Goal: Information Seeking & Learning: Compare options

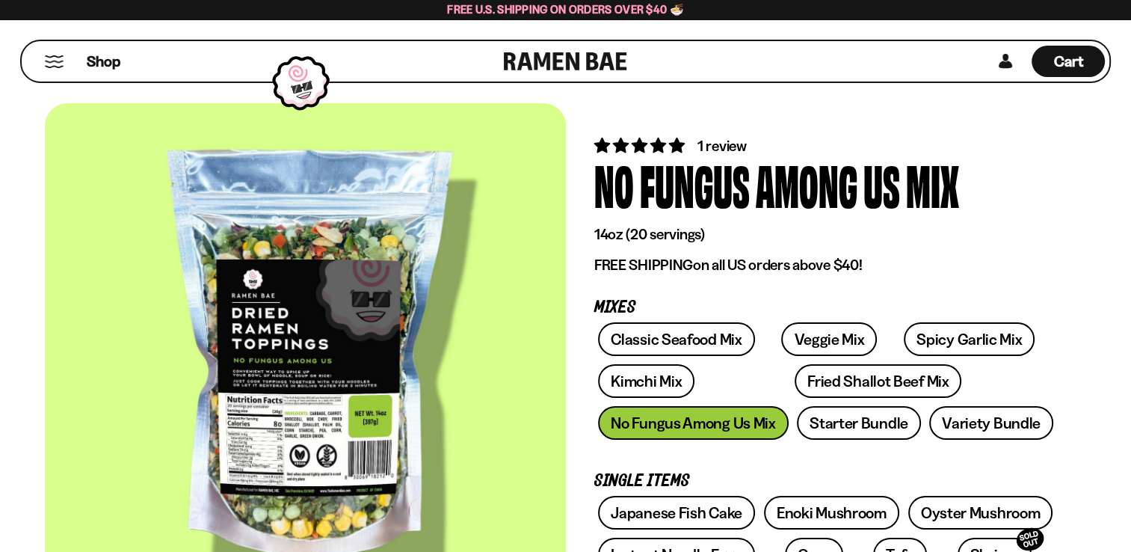
scroll to position [75, 0]
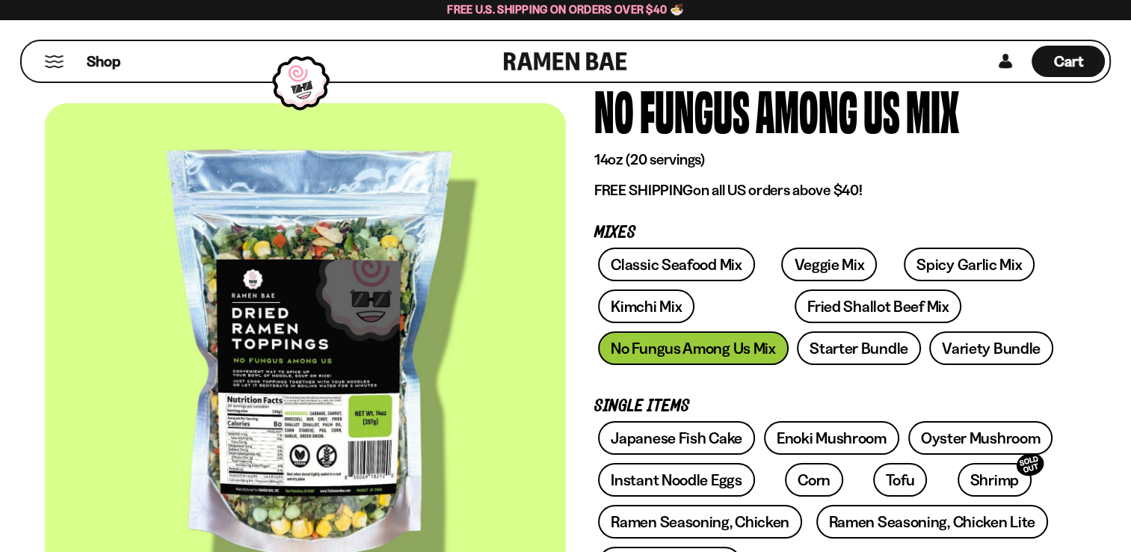
click at [829, 363] on div "Classic Seafood Mix Veggie Mix Spicy Garlic Mix Kimchi Mix Fried Shallot Beef M…" at bounding box center [826, 311] width 464 height 126
click at [829, 356] on link "Starter Bundle" at bounding box center [859, 348] width 124 height 34
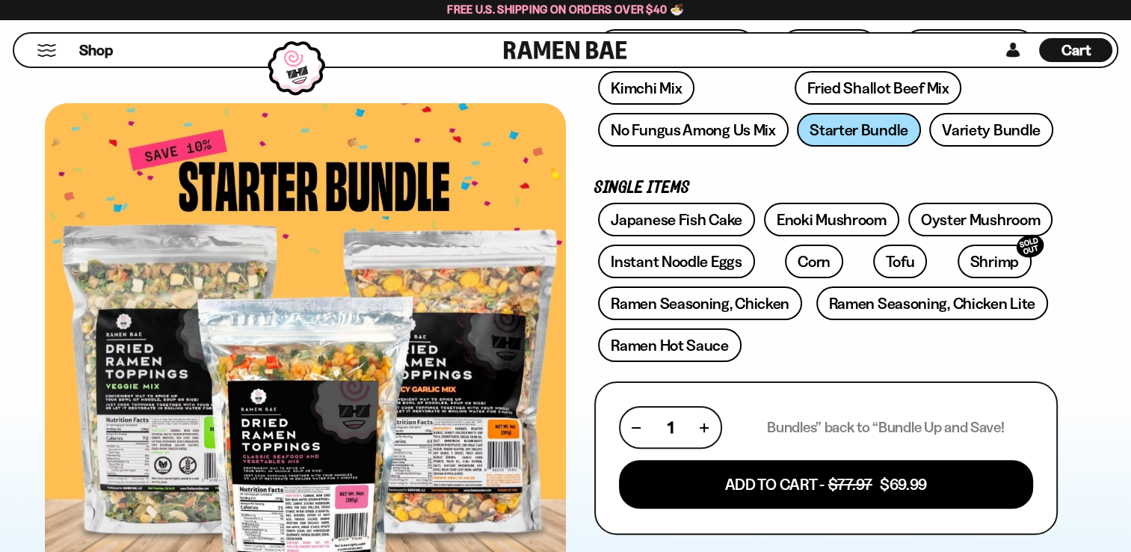
scroll to position [299, 0]
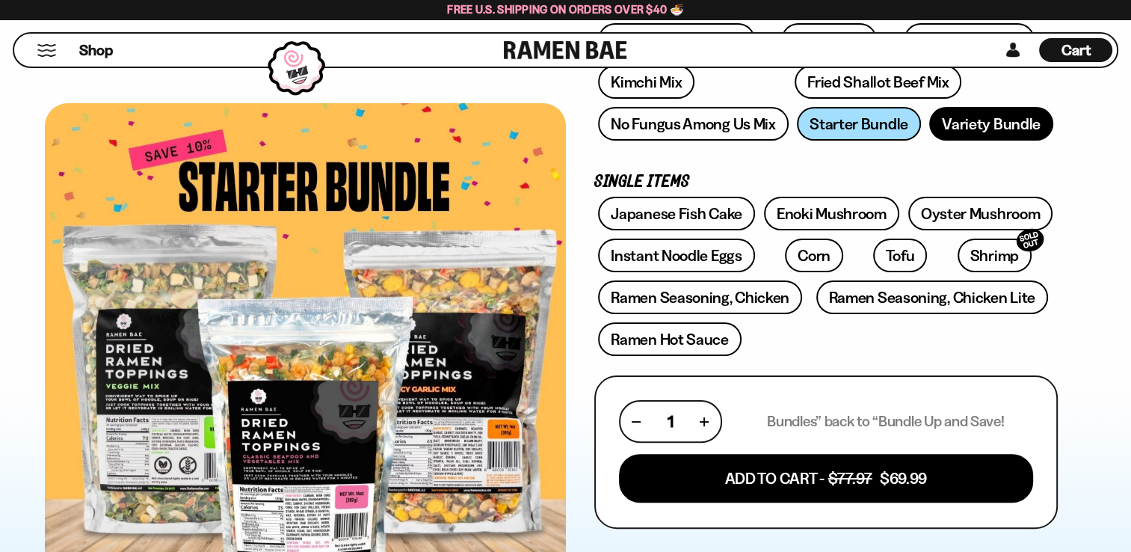
click at [1020, 121] on link "Variety Bundle" at bounding box center [992, 124] width 124 height 34
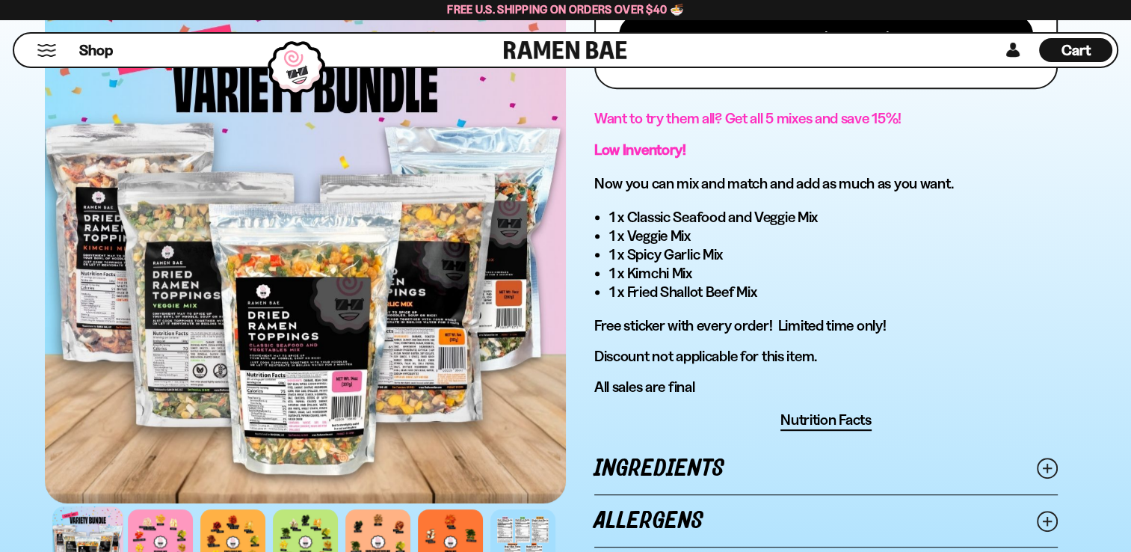
scroll to position [823, 0]
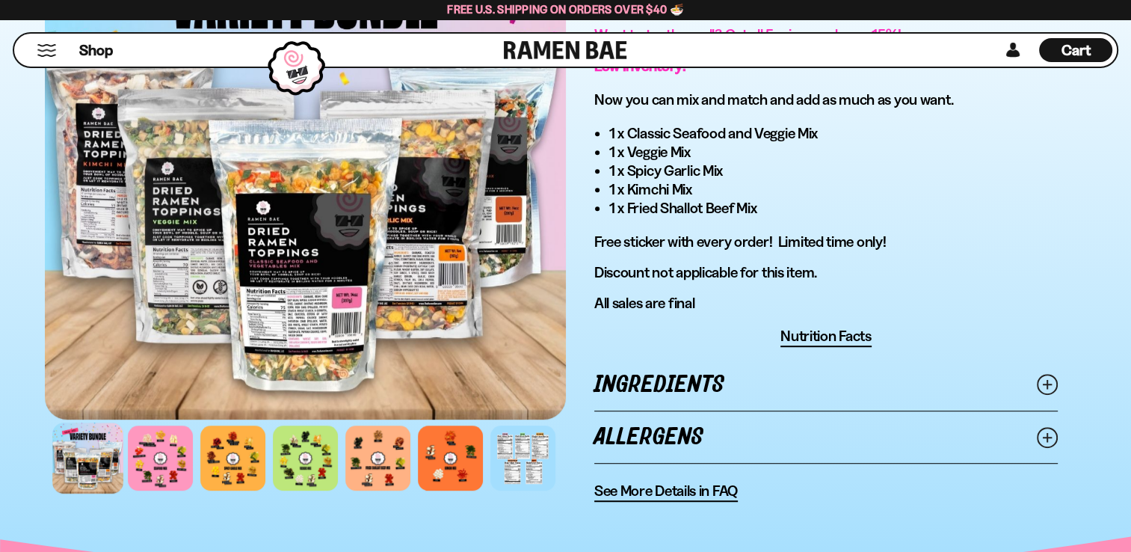
click at [92, 452] on div at bounding box center [87, 458] width 71 height 71
click at [168, 450] on div at bounding box center [160, 458] width 71 height 71
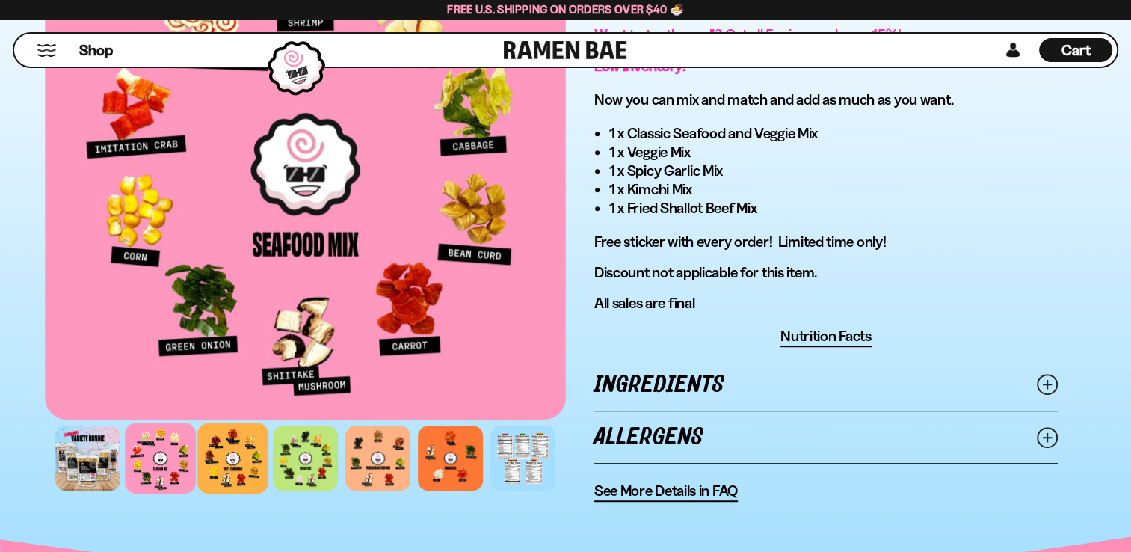
click at [226, 444] on div at bounding box center [232, 458] width 71 height 71
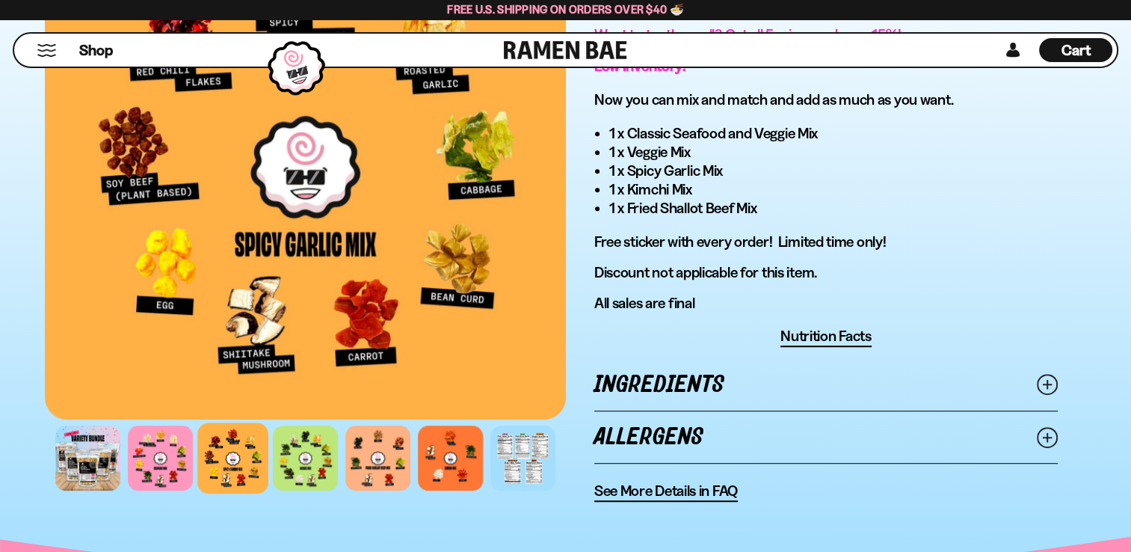
scroll to position [748, 0]
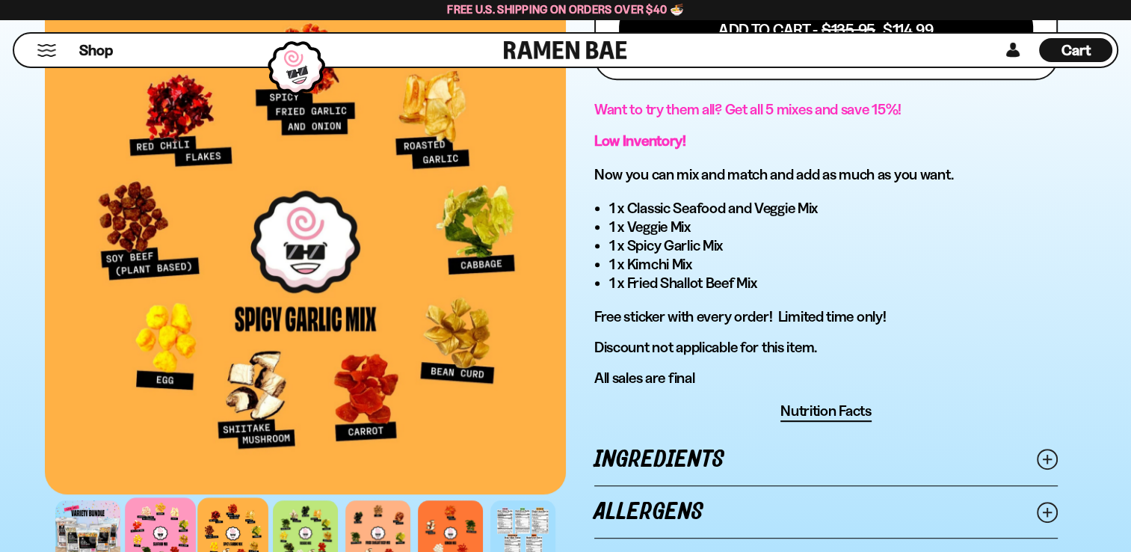
click at [170, 531] on div at bounding box center [160, 532] width 71 height 71
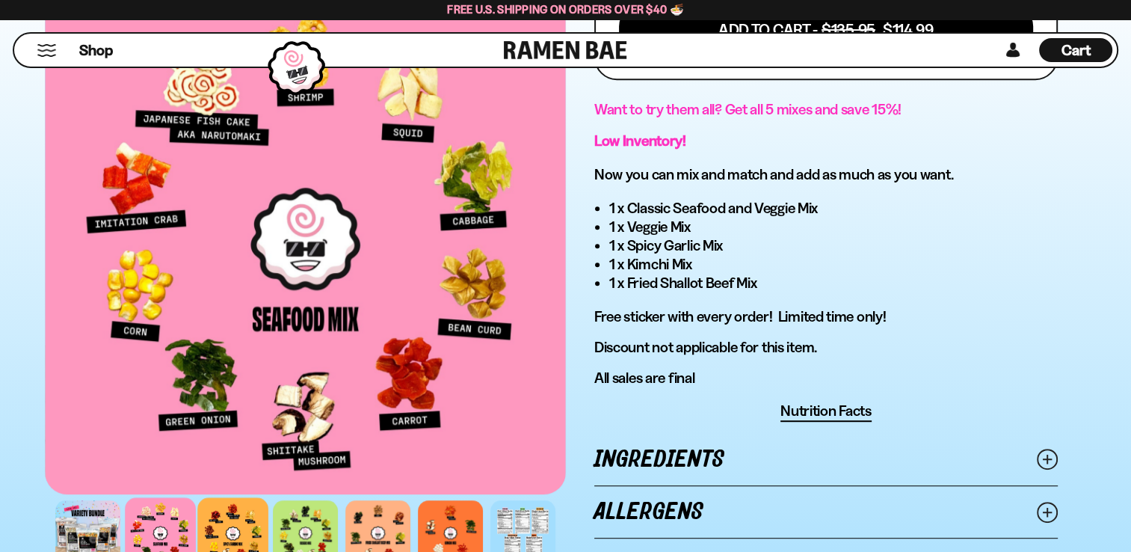
click at [250, 511] on div at bounding box center [232, 532] width 71 height 71
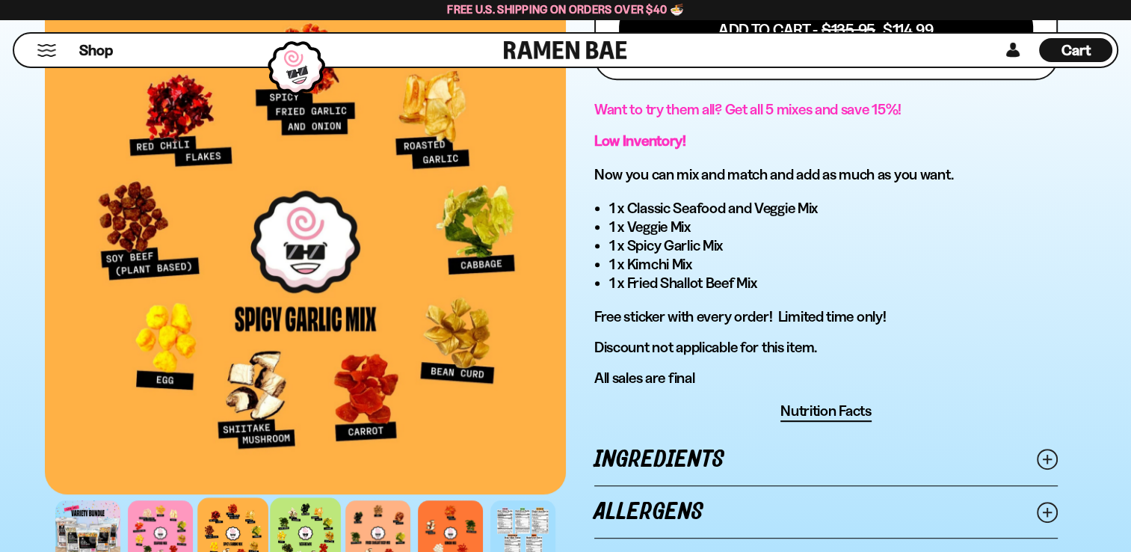
click at [299, 517] on div at bounding box center [305, 532] width 71 height 71
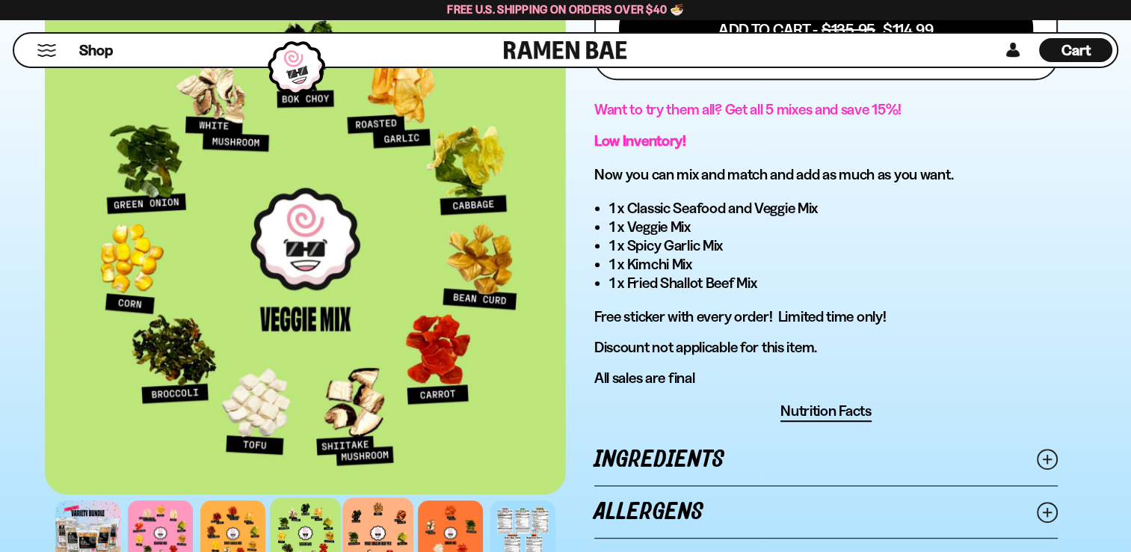
click at [363, 520] on div at bounding box center [377, 532] width 71 height 71
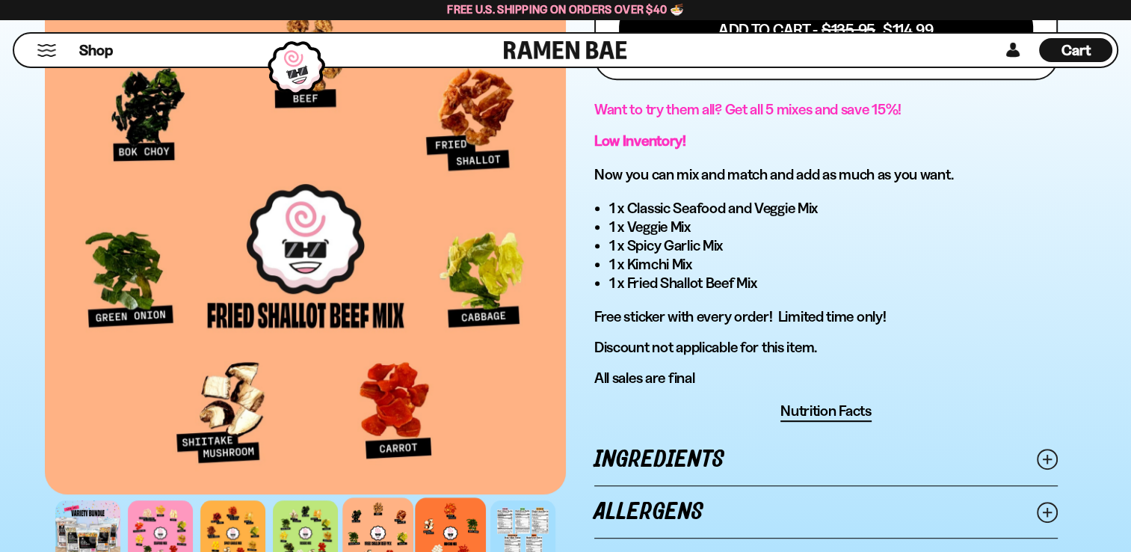
click at [437, 517] on div at bounding box center [450, 532] width 71 height 71
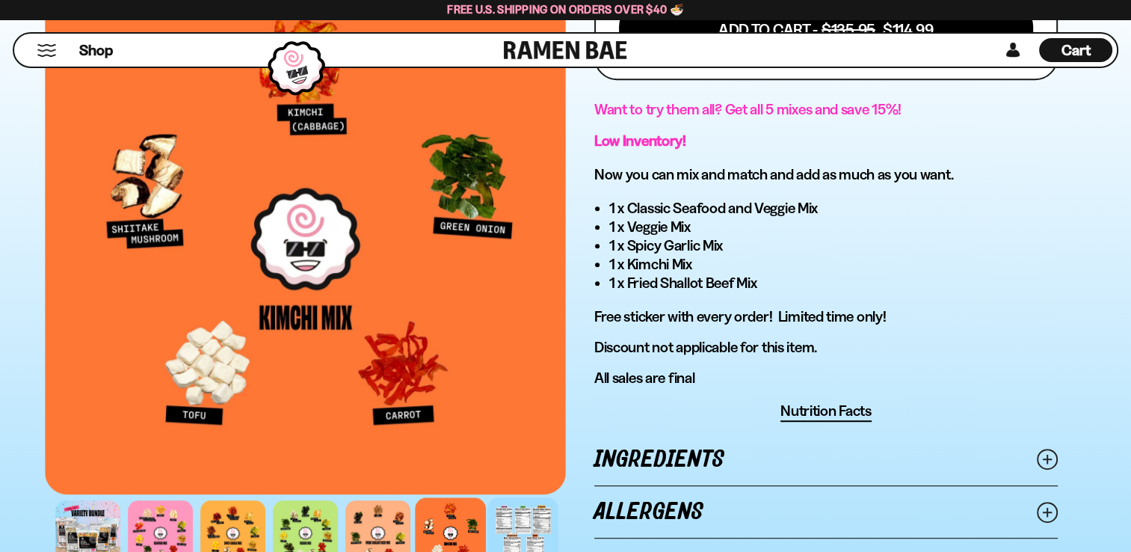
click at [538, 532] on div at bounding box center [523, 532] width 71 height 71
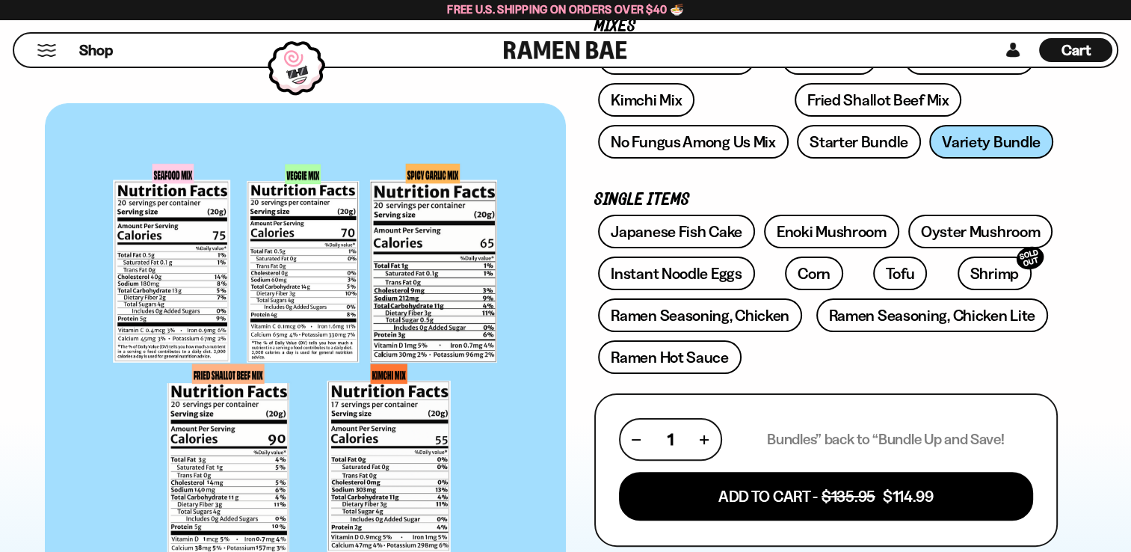
scroll to position [224, 0]
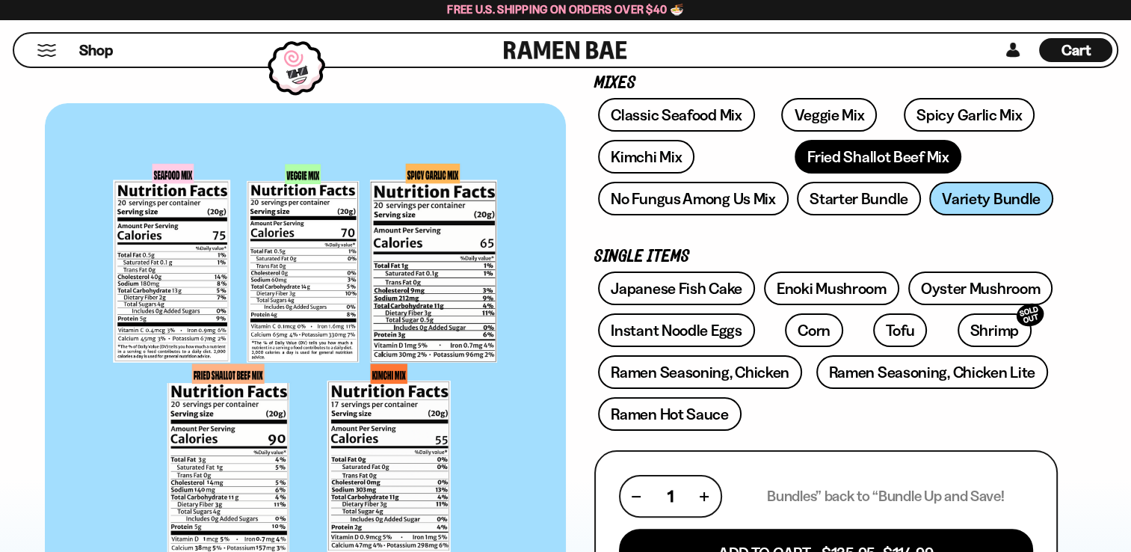
click at [795, 151] on link "Fried Shallot Beef Mix" at bounding box center [878, 157] width 167 height 34
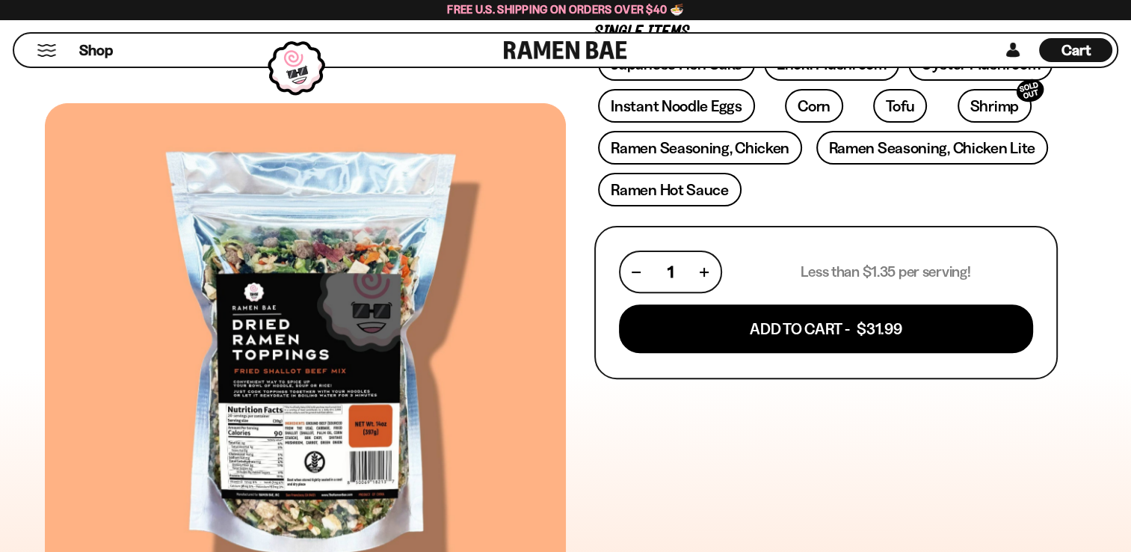
scroll to position [374, 0]
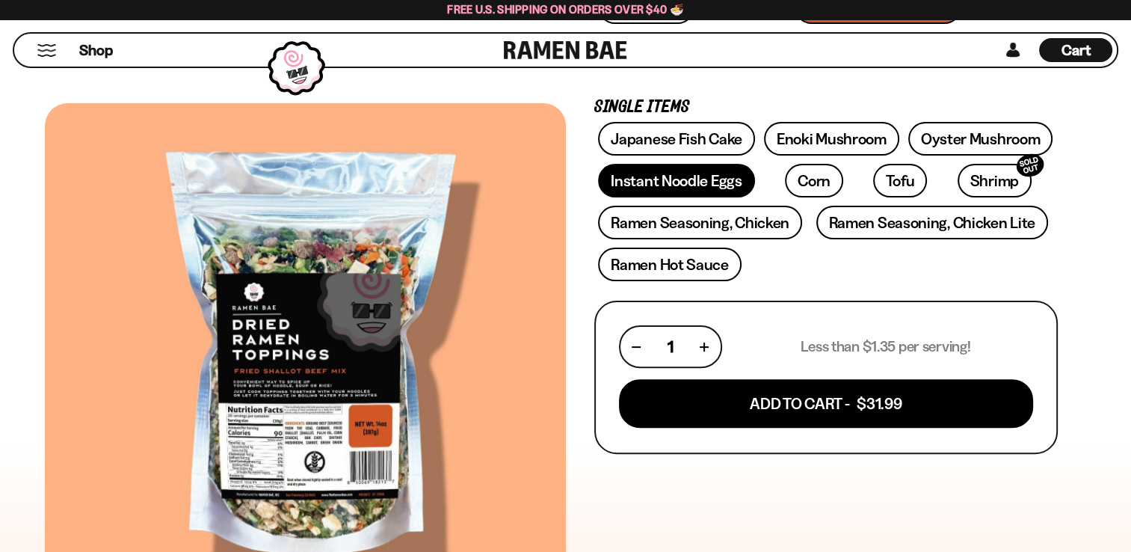
click at [691, 185] on link "Instant Noodle Eggs" at bounding box center [676, 181] width 156 height 34
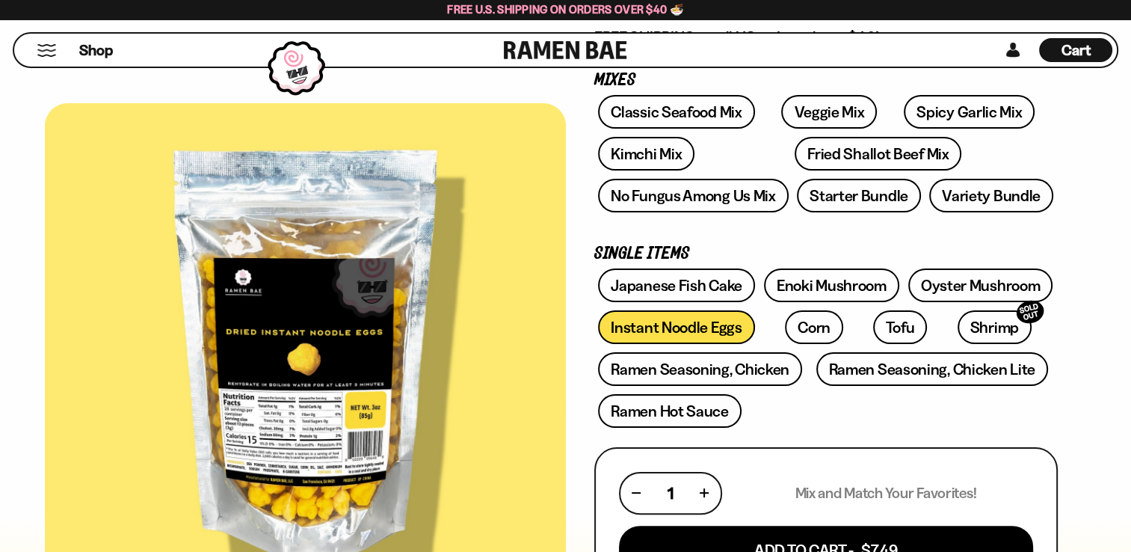
scroll to position [224, 0]
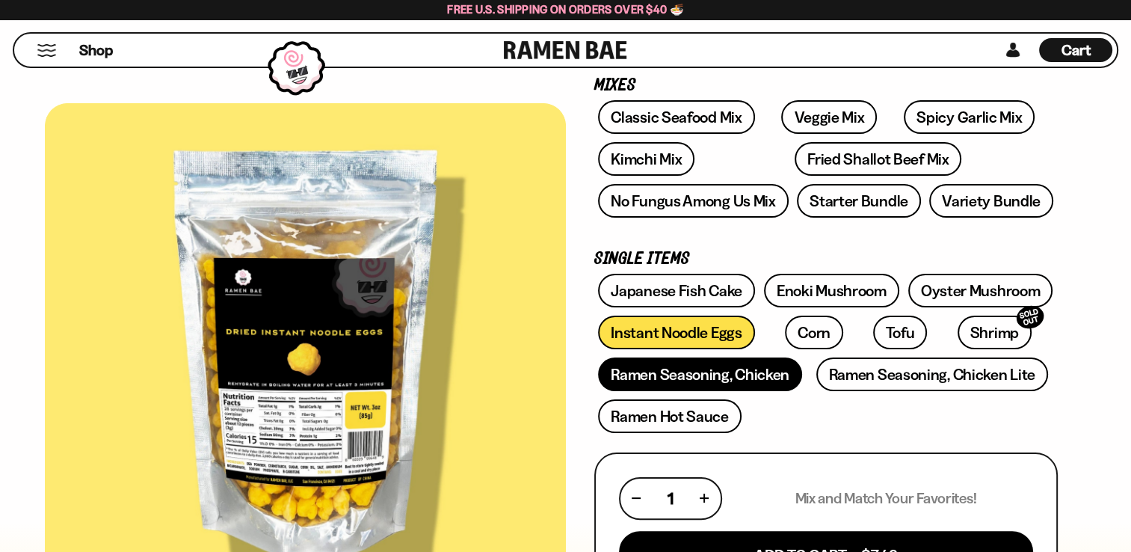
click at [654, 375] on link "Ramen Seasoning, Chicken" at bounding box center [700, 374] width 204 height 34
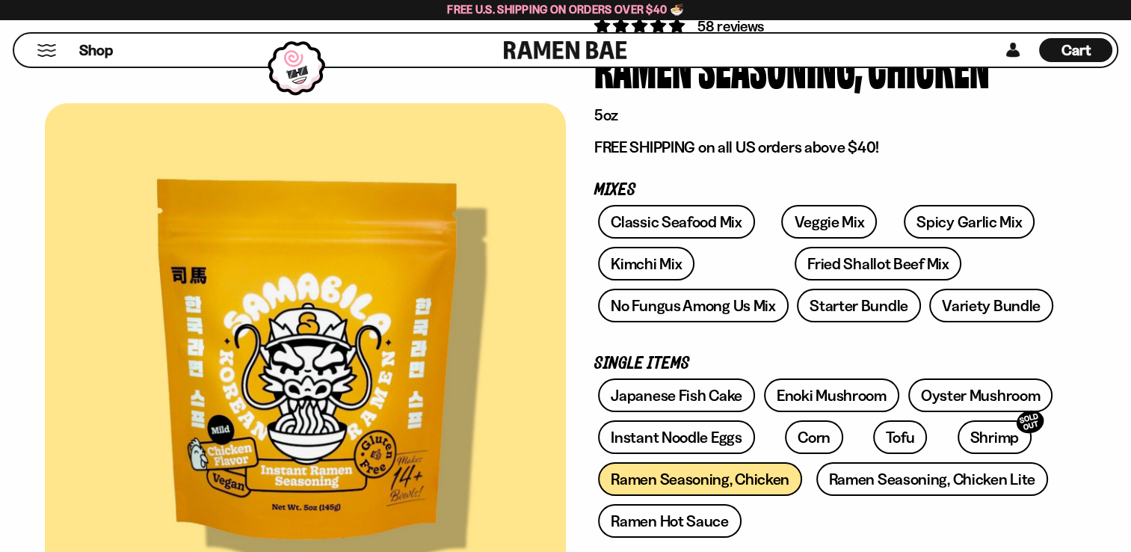
scroll to position [75, 0]
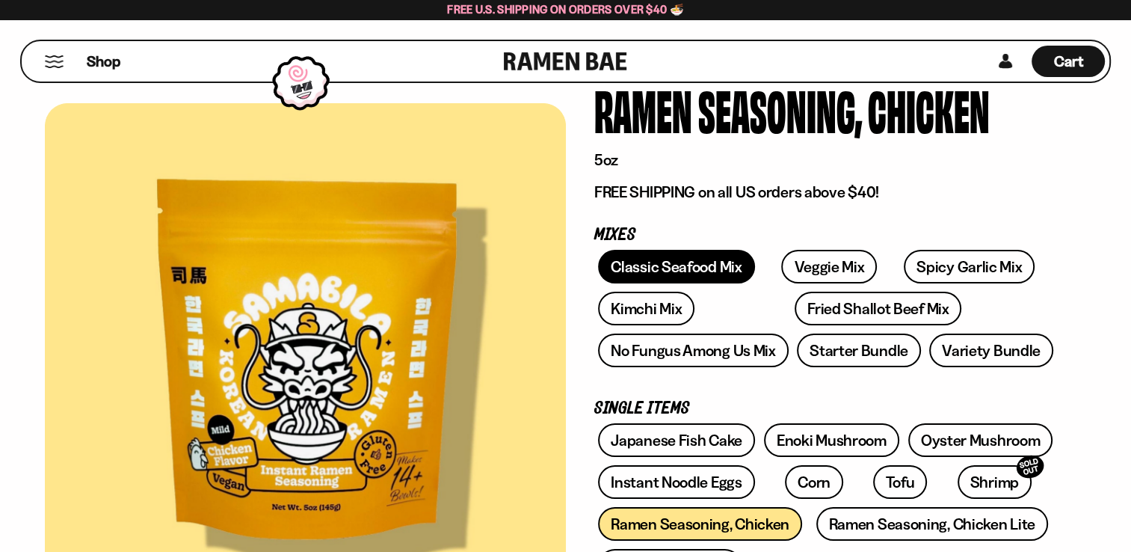
click at [706, 262] on link "Classic Seafood Mix" at bounding box center [676, 267] width 156 height 34
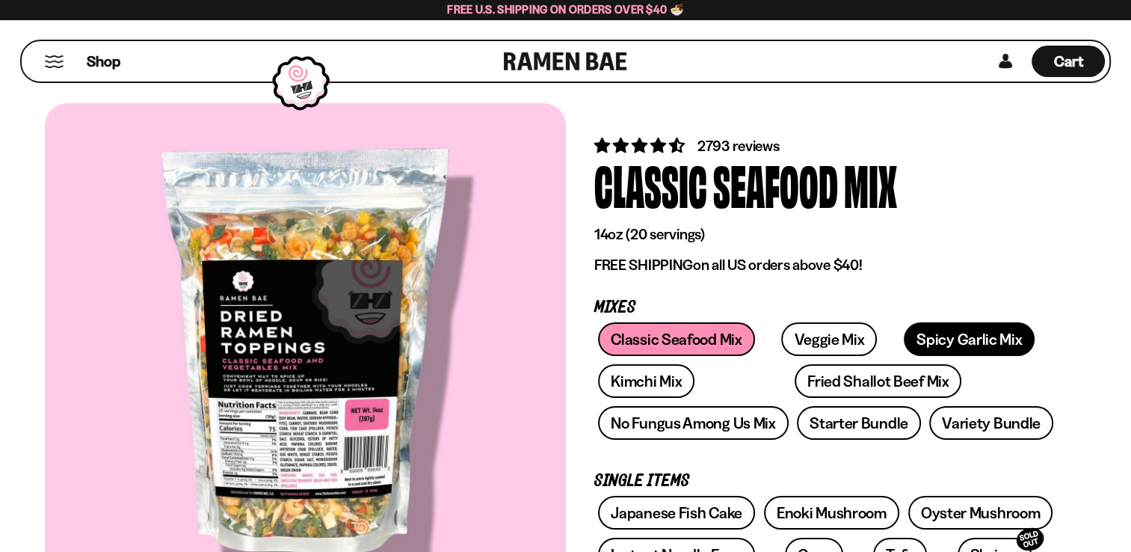
click at [924, 325] on link "Spicy Garlic Mix" at bounding box center [969, 339] width 131 height 34
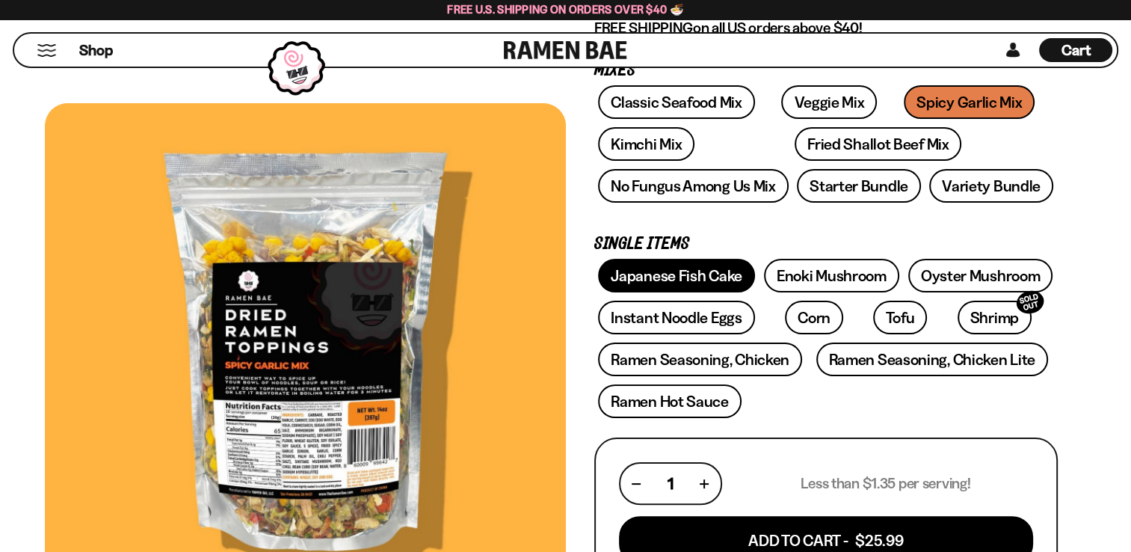
scroll to position [150, 0]
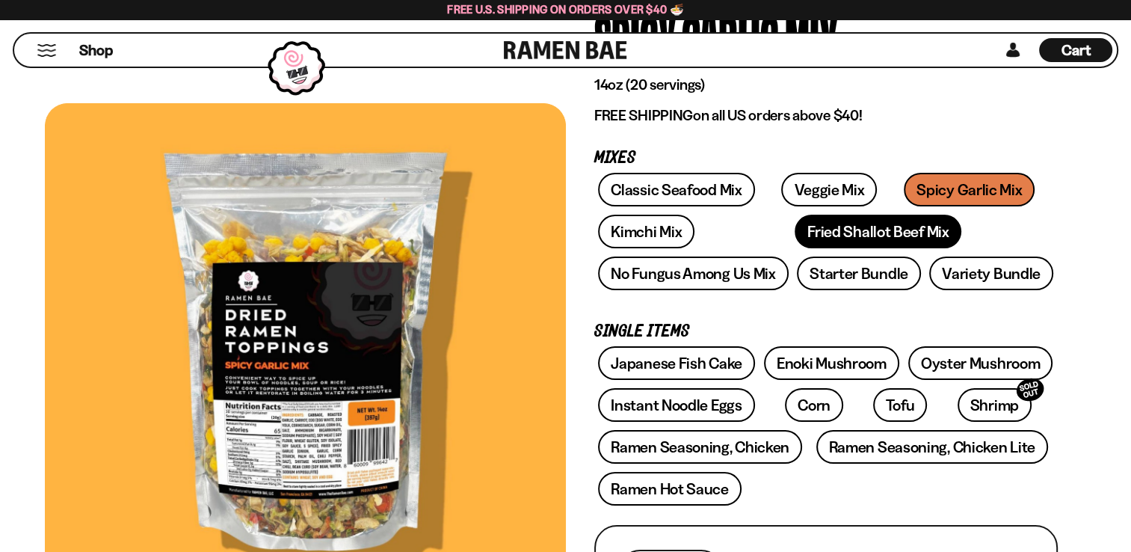
click at [795, 236] on link "Fried Shallot Beef Mix" at bounding box center [878, 232] width 167 height 34
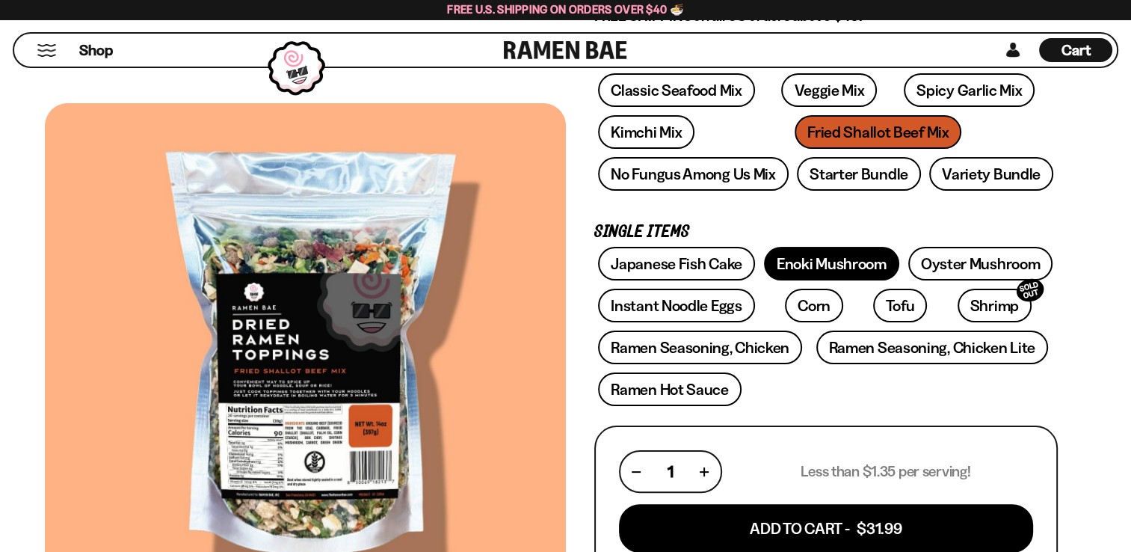
scroll to position [224, 0]
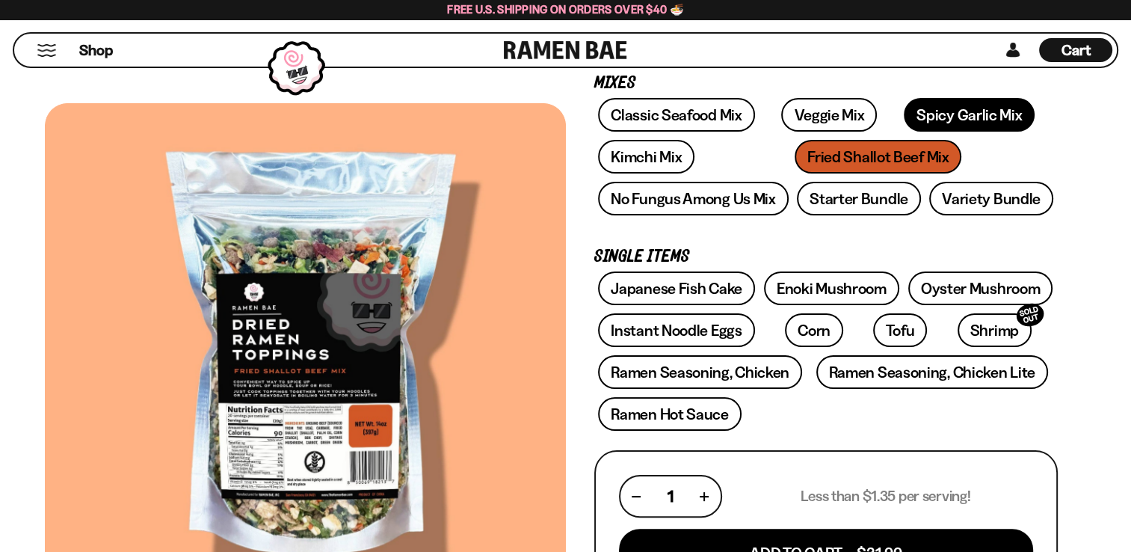
click at [945, 100] on link "Spicy Garlic Mix" at bounding box center [969, 115] width 131 height 34
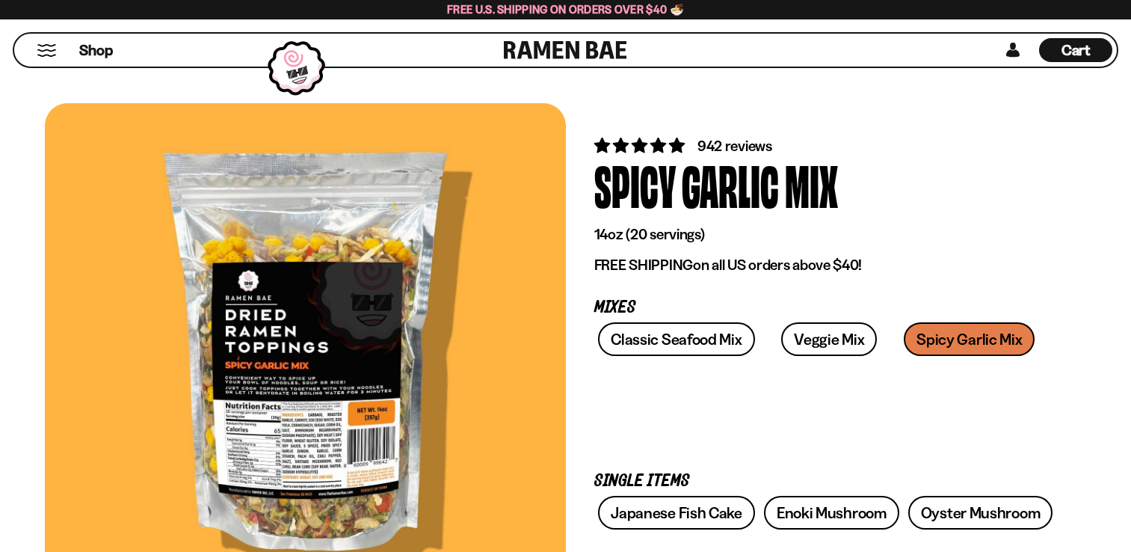
scroll to position [299, 0]
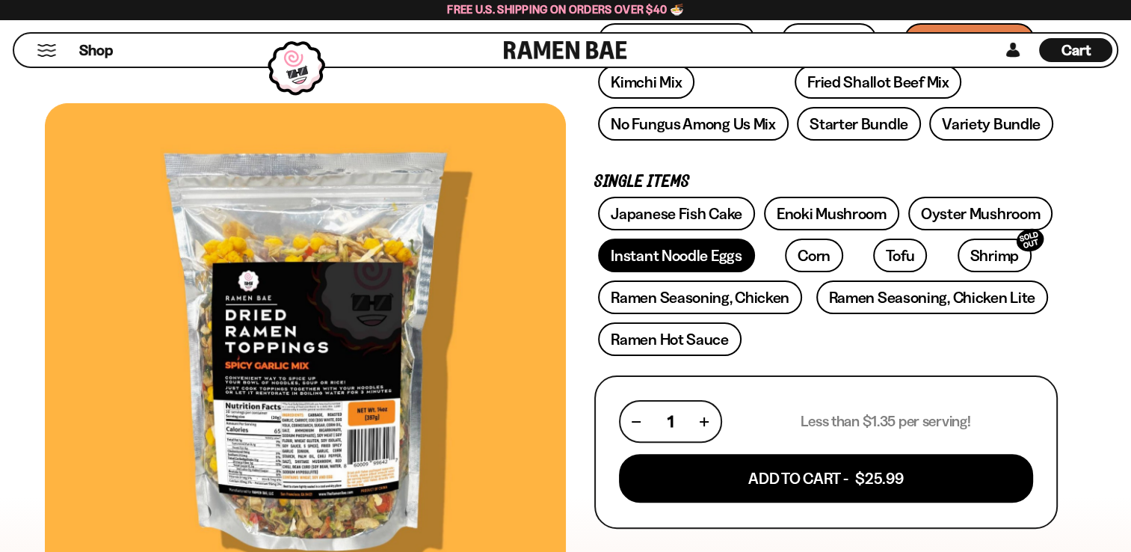
click at [666, 248] on link "Instant Noodle Eggs" at bounding box center [676, 256] width 156 height 34
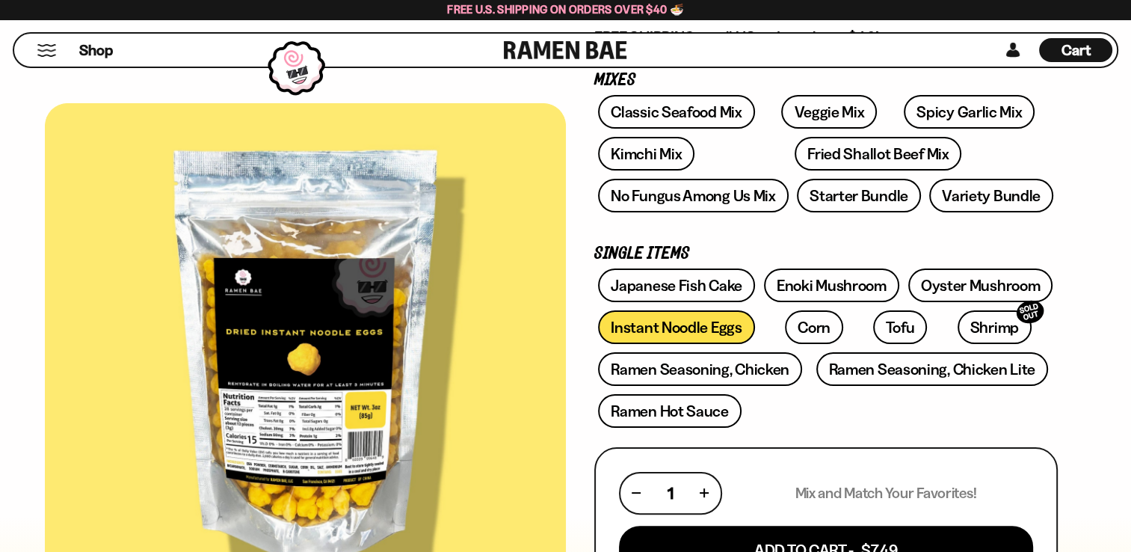
scroll to position [150, 0]
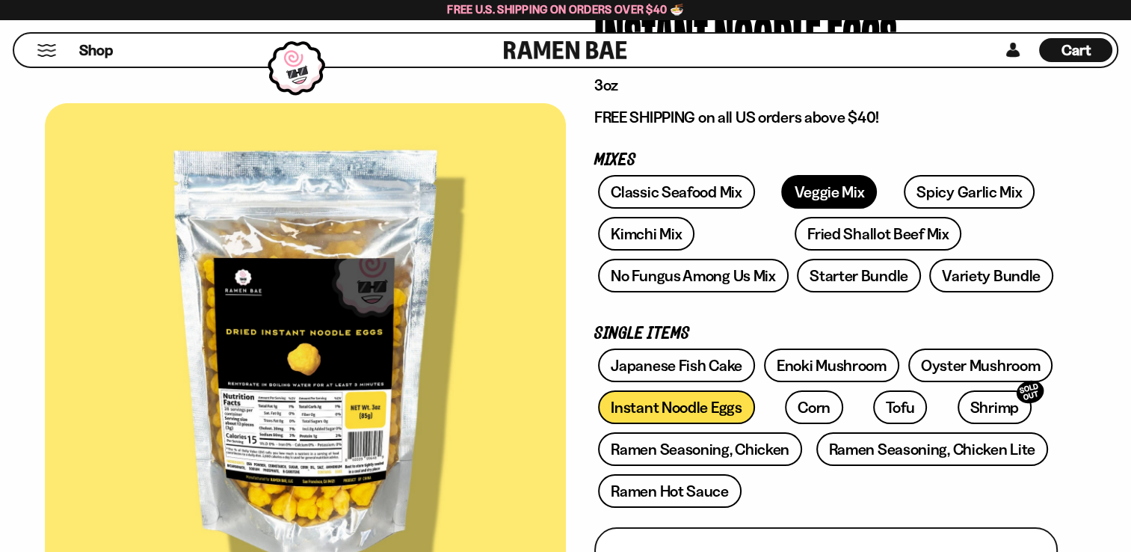
click at [846, 184] on link "Veggie Mix" at bounding box center [829, 192] width 96 height 34
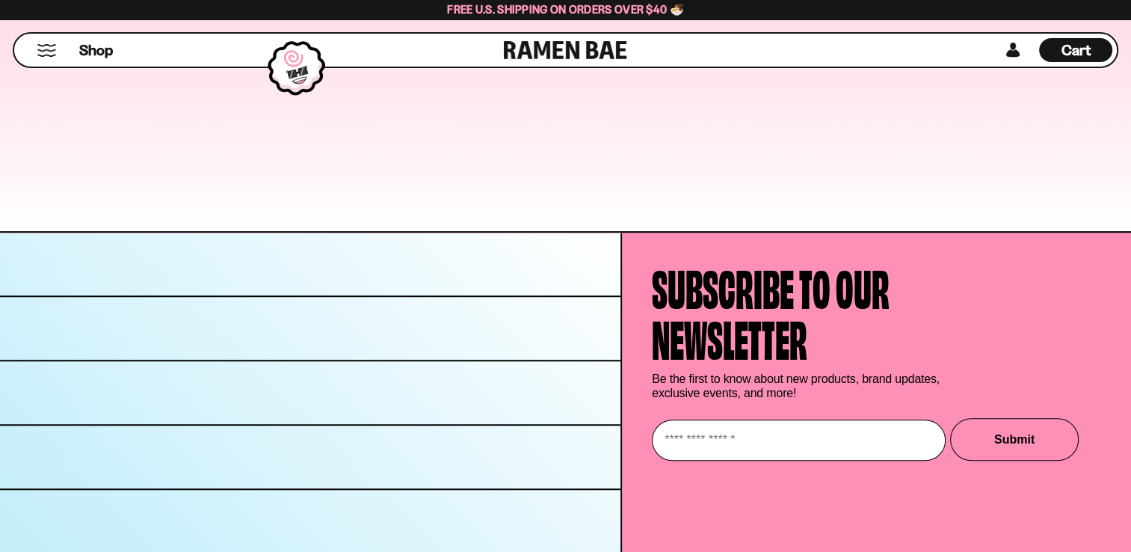
scroll to position [6694, 0]
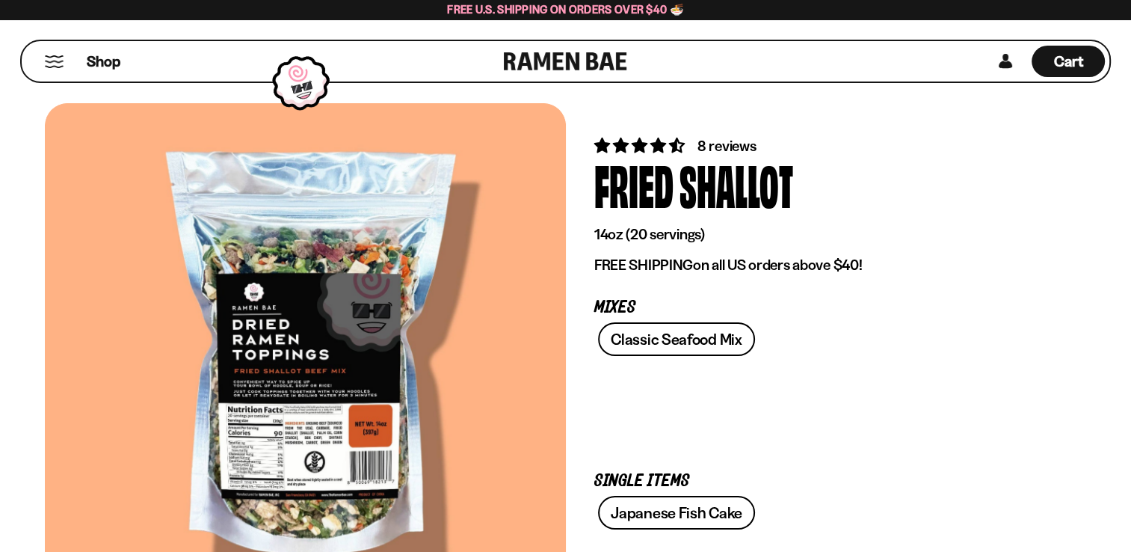
scroll to position [224, 0]
